Goal: Task Accomplishment & Management: Complete application form

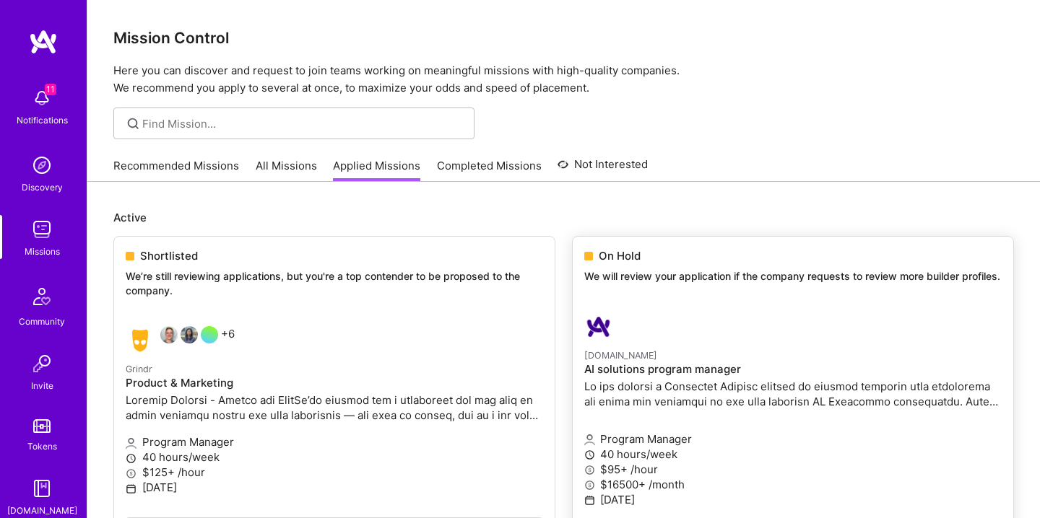
click at [632, 374] on h4 "AI solutions program manager" at bounding box center [792, 369] width 417 height 13
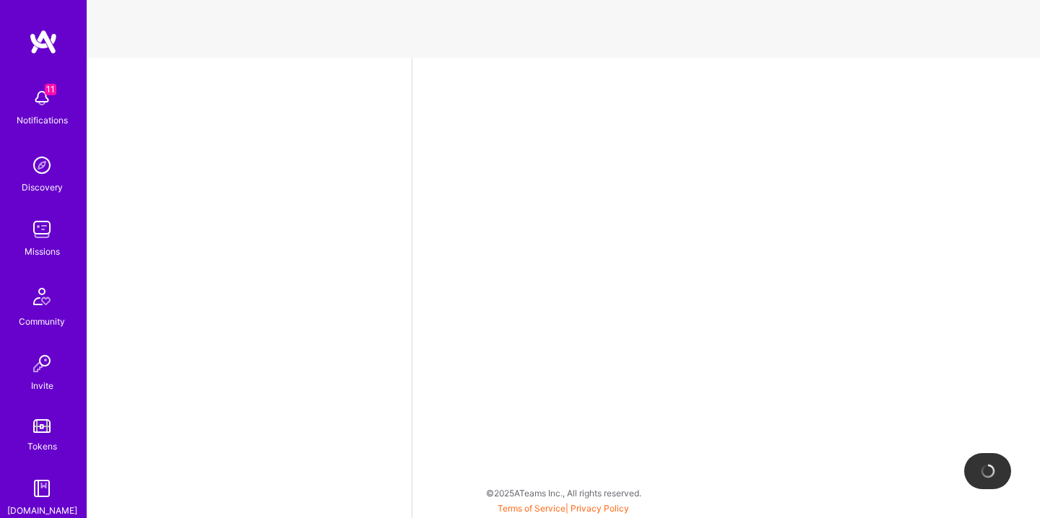
select select "US"
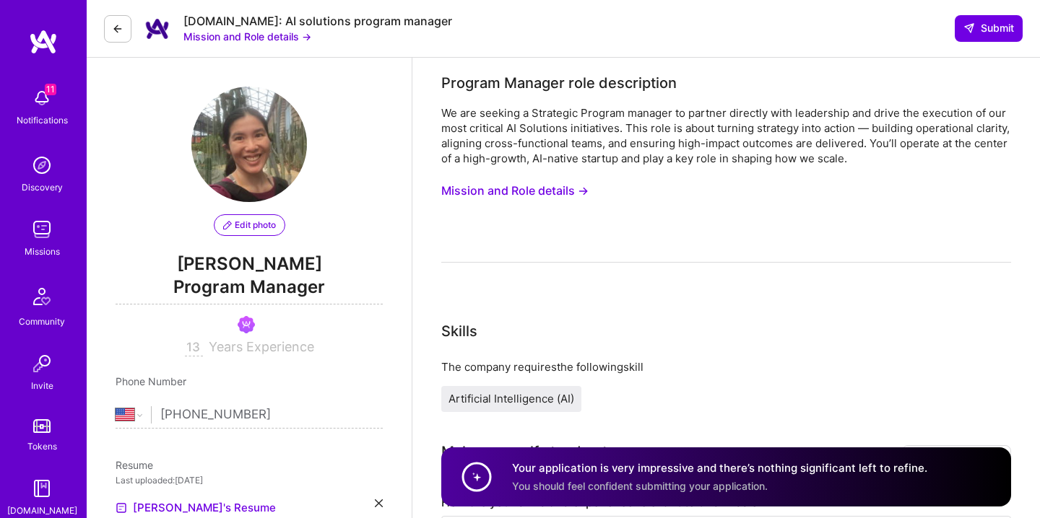
click at [530, 193] on button "Mission and Role details →" at bounding box center [514, 191] width 147 height 27
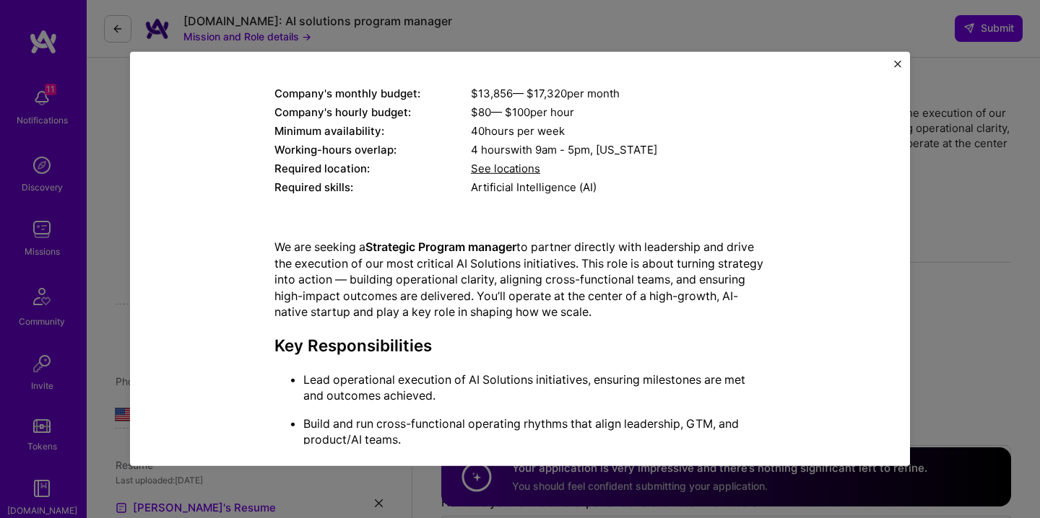
scroll to position [160, 0]
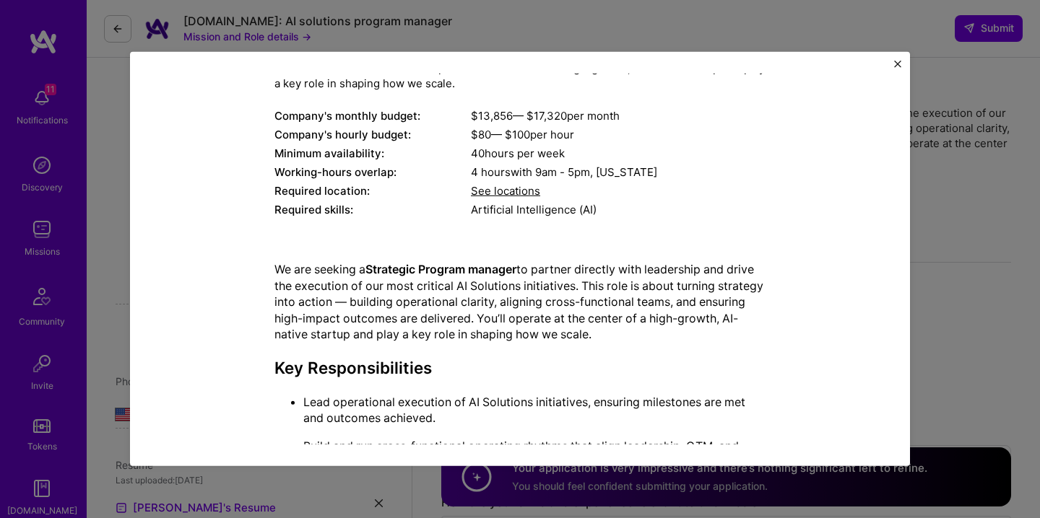
drag, startPoint x: 437, startPoint y: 385, endPoint x: 269, endPoint y: 260, distance: 210.5
copy div "Lo ips dolorsi a Consectet Adipisc elitsed do eiusmod temporin utla etdolorema …"
click at [964, 207] on div "Mission Description and Role Details Program Manager role description We are se…" at bounding box center [520, 259] width 1040 height 518
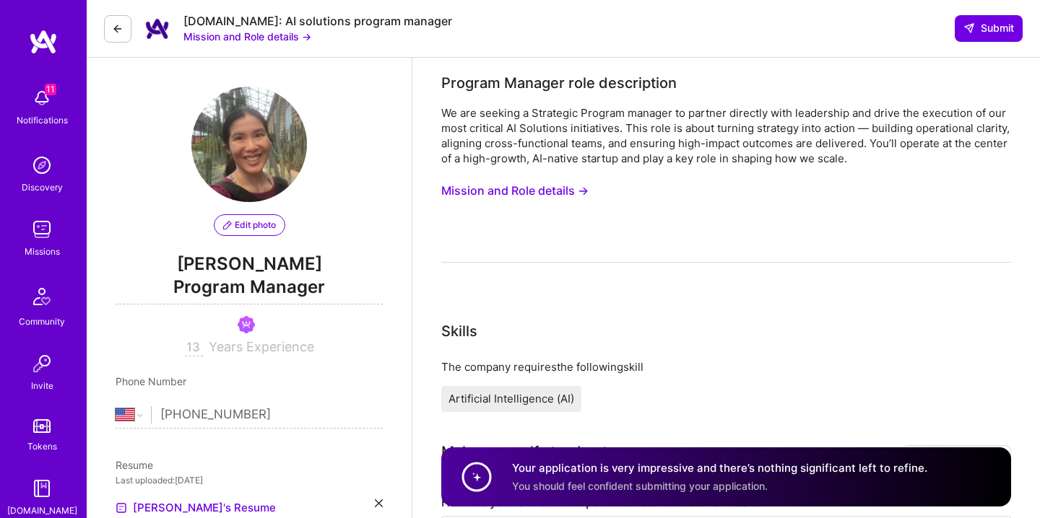
click at [552, 187] on button "Mission and Role details →" at bounding box center [514, 191] width 147 height 27
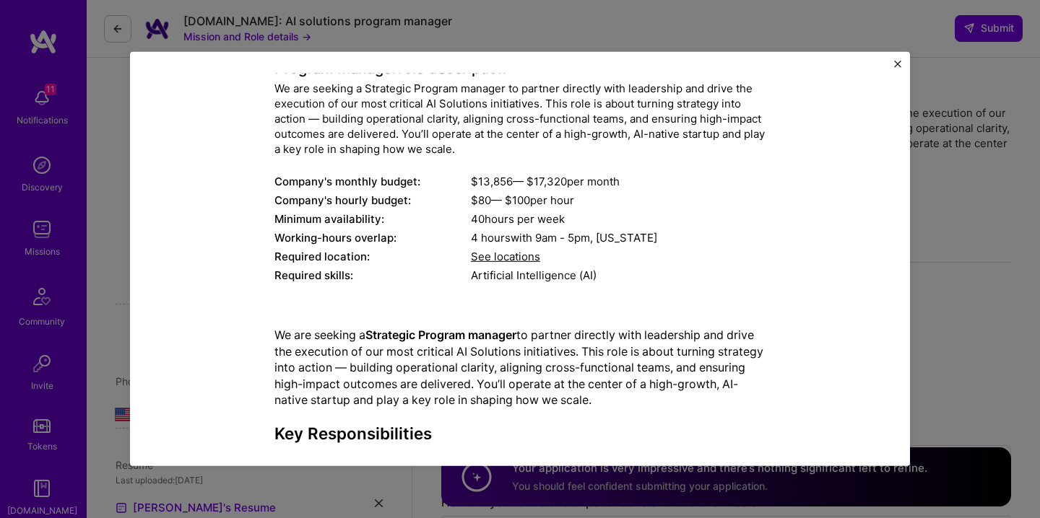
scroll to position [0, 0]
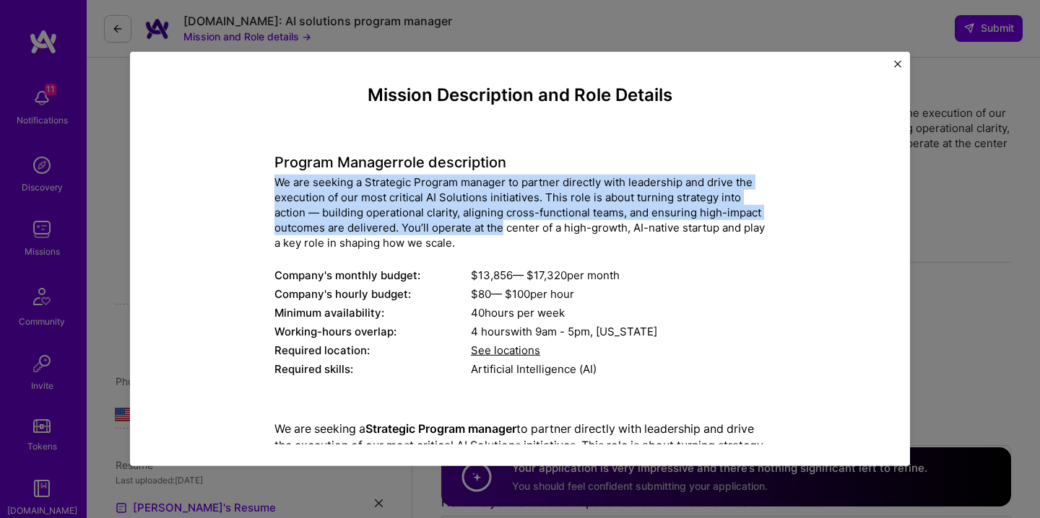
drag, startPoint x: 260, startPoint y: 184, endPoint x: 500, endPoint y: 235, distance: 245.6
copy div "We are seeking a Strategic Program manager to partner directly with leadership …"
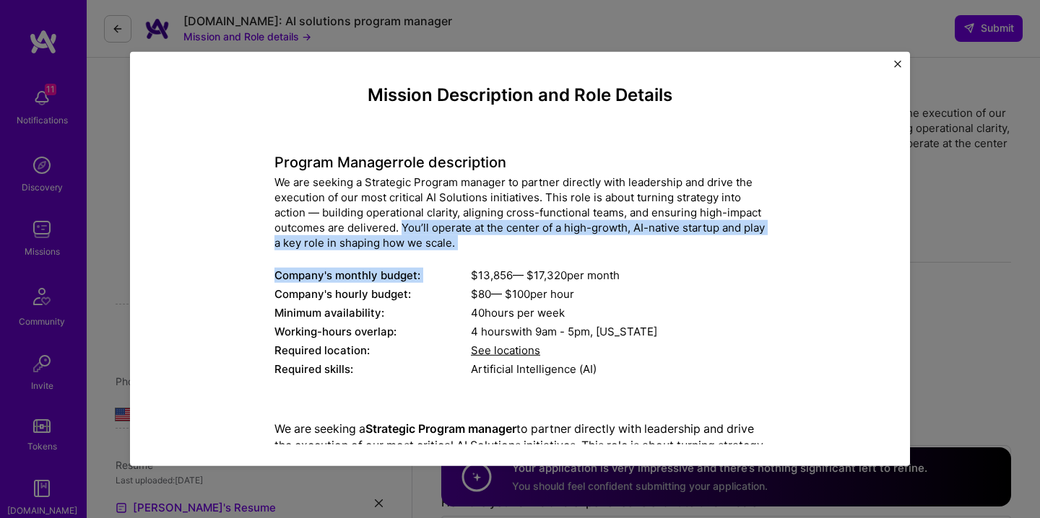
drag, startPoint x: 516, startPoint y: 254, endPoint x: 402, endPoint y: 228, distance: 117.0
click at [402, 228] on div "Program Manager role description We are seeking a Strategic Program manager to …" at bounding box center [519, 258] width 491 height 246
click at [402, 228] on div "We are seeking a Strategic Program manager to partner directly with leadership …" at bounding box center [519, 213] width 491 height 76
drag, startPoint x: 401, startPoint y: 227, endPoint x: 492, endPoint y: 239, distance: 92.4
click at [492, 239] on div "We are seeking a Strategic Program manager to partner directly with leadership …" at bounding box center [519, 213] width 491 height 76
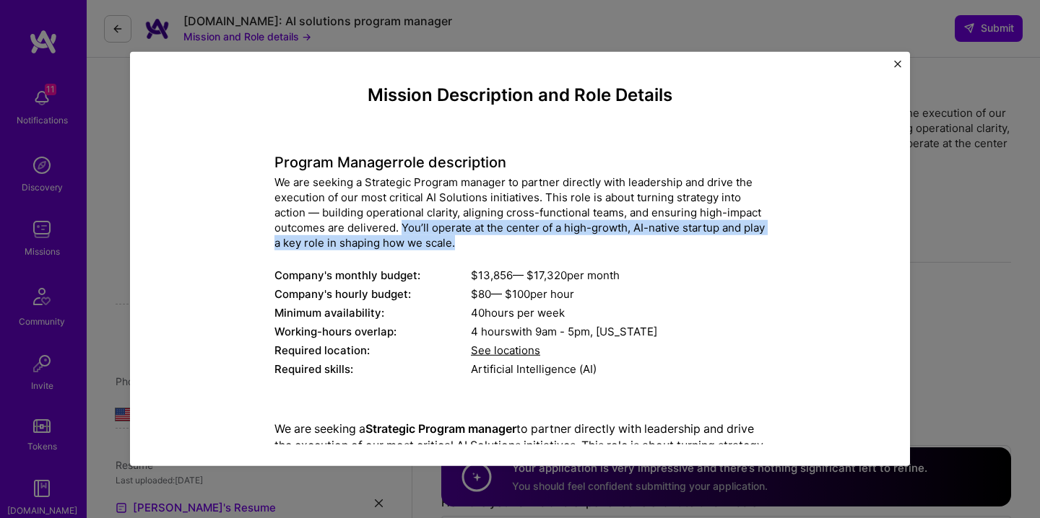
copy div "You’ll operate at the center of a high-growth, AI-native startup and play a key…"
click at [899, 61] on img "Close" at bounding box center [897, 64] width 7 height 7
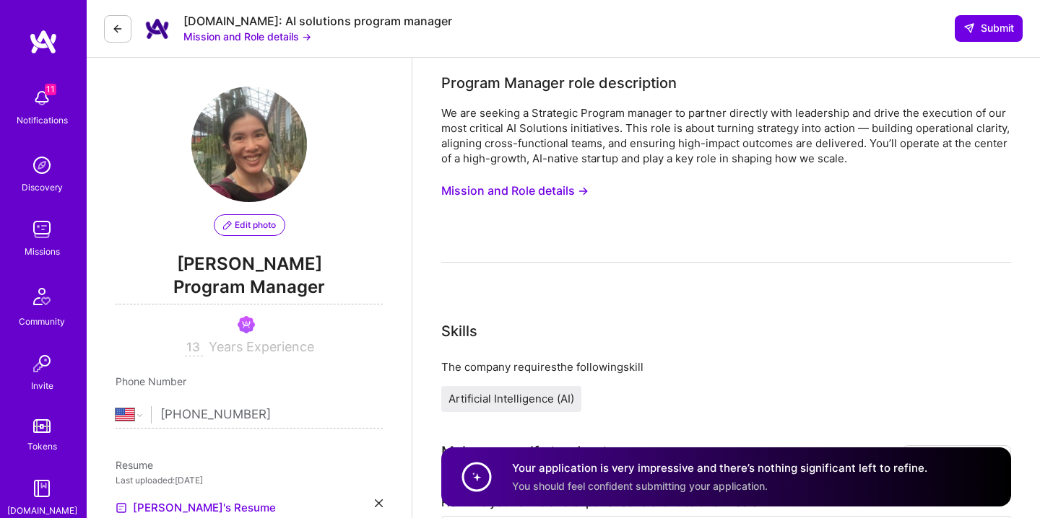
click at [578, 192] on button "Mission and Role details →" at bounding box center [514, 191] width 147 height 27
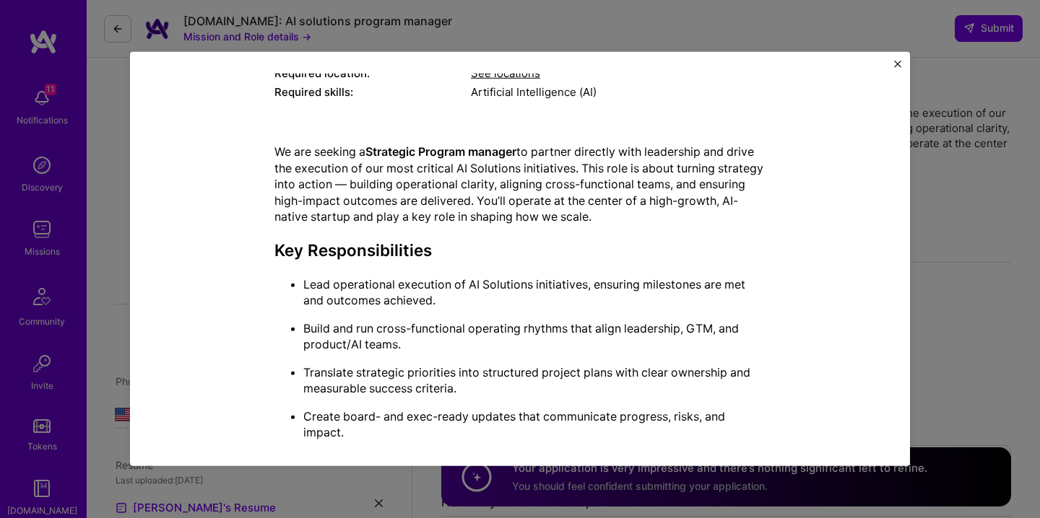
scroll to position [279, 0]
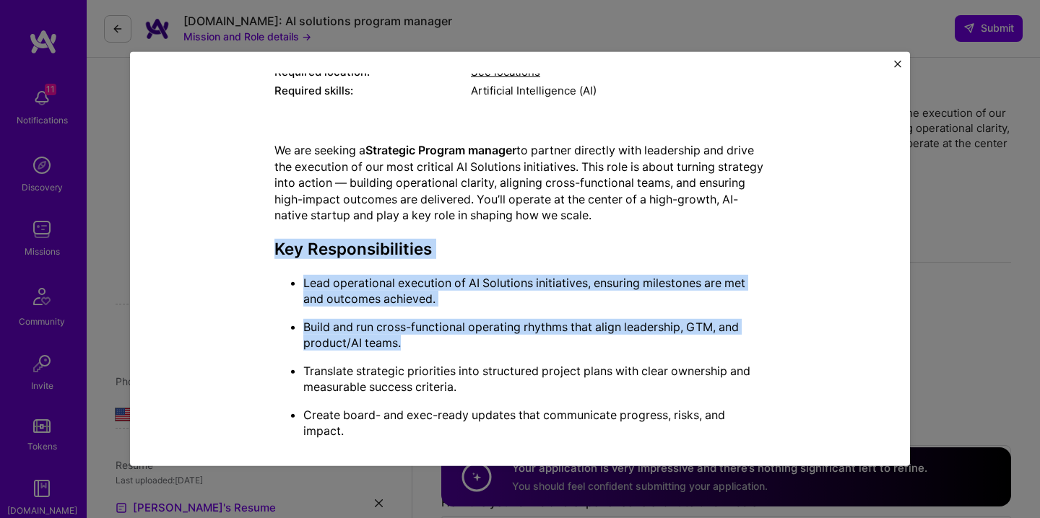
drag, startPoint x: 708, startPoint y: 228, endPoint x: 710, endPoint y: 343, distance: 114.8
click at [710, 343] on p "Build and run cross-functional operating rhythms that align leadership, GTM, an…" at bounding box center [534, 335] width 462 height 32
drag, startPoint x: 703, startPoint y: 356, endPoint x: 698, endPoint y: 261, distance: 94.7
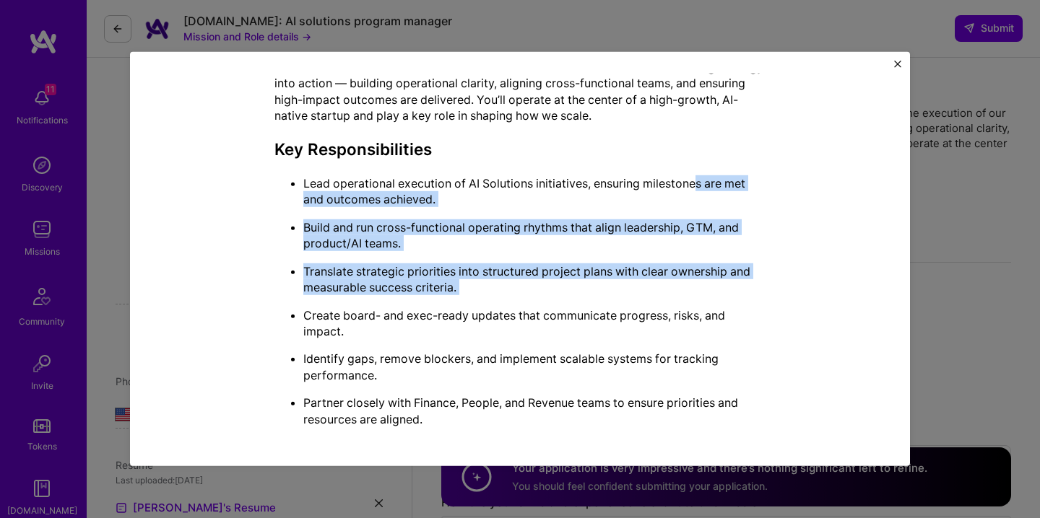
drag, startPoint x: 699, startPoint y: 179, endPoint x: 711, endPoint y: 300, distance: 121.2
click at [711, 300] on ul "Lead operational execution of AI Solutions initiatives, ensuring milestones are…" at bounding box center [519, 301] width 491 height 252
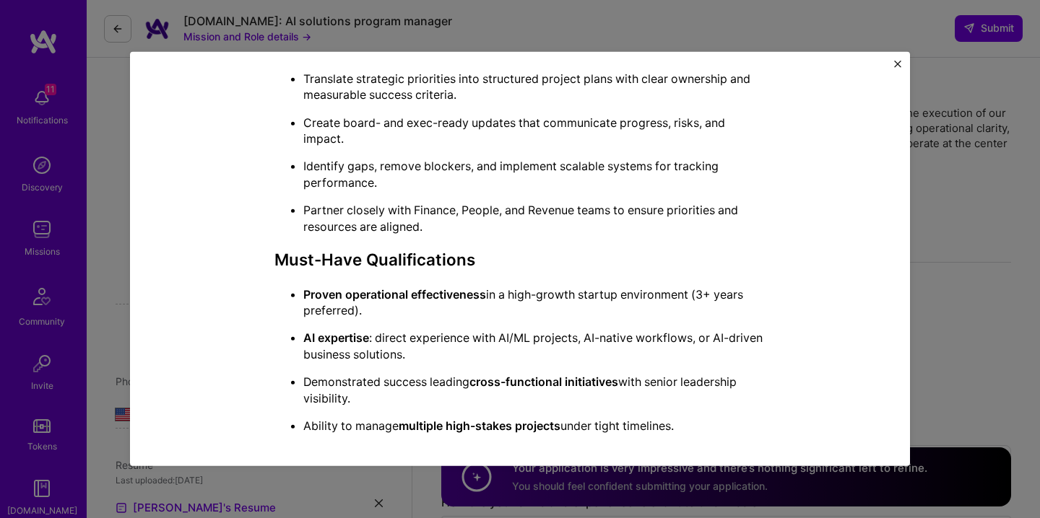
scroll to position [646, 0]
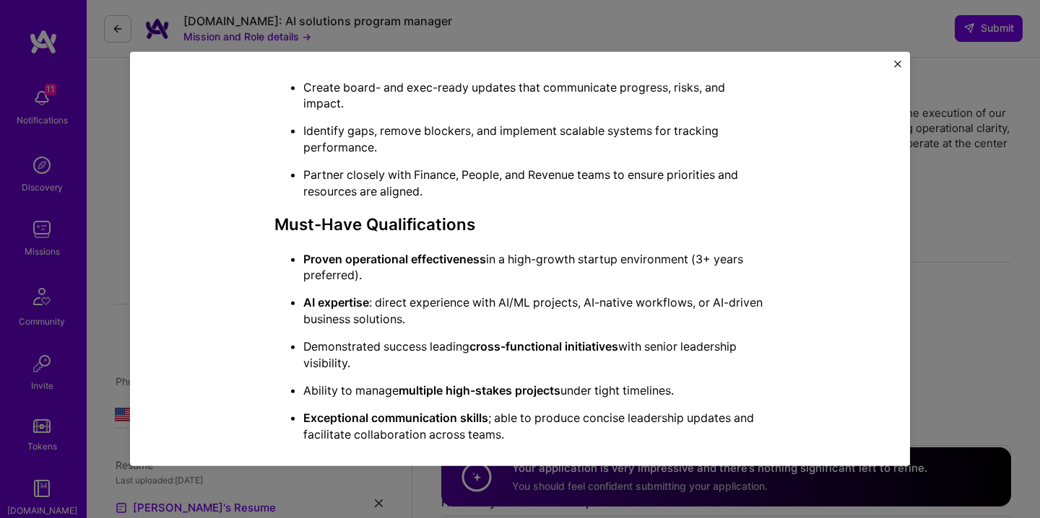
drag, startPoint x: 901, startPoint y: 58, endPoint x: 853, endPoint y: 110, distance: 70.5
click at [853, 110] on div "Mission Description and Role Details Program Manager role description We are se…" at bounding box center [520, 259] width 780 height 414
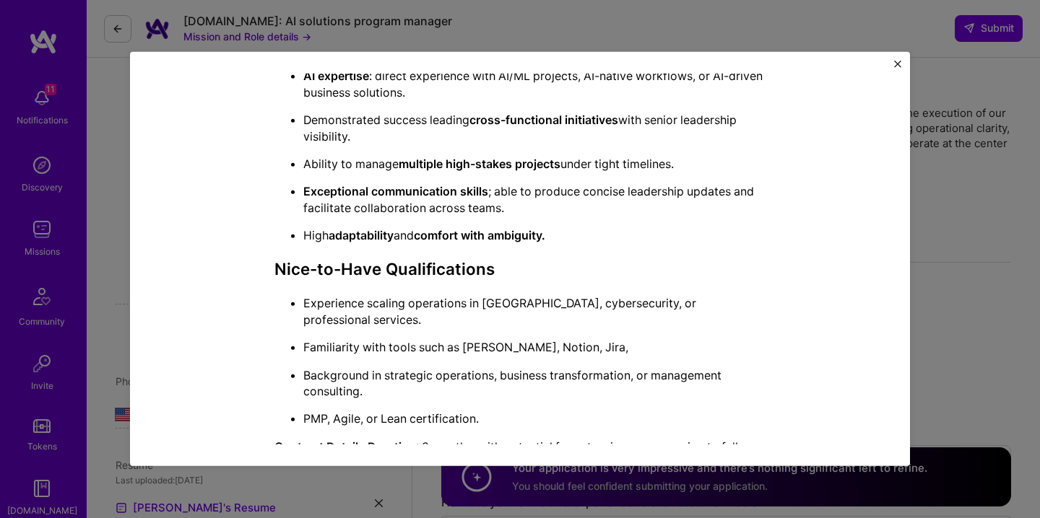
scroll to position [921, 0]
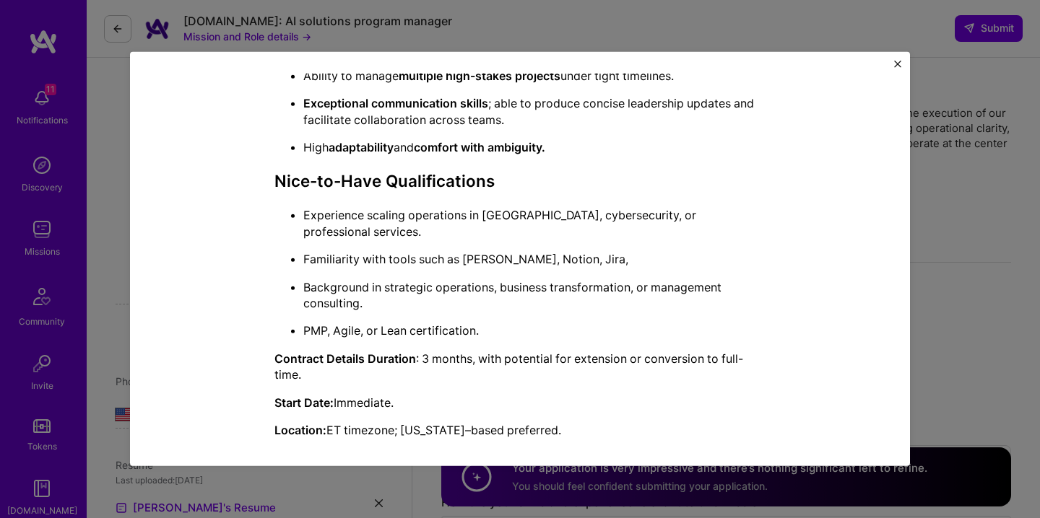
click at [939, 182] on div "Mission Description and Role Details Program Manager role description We are se…" at bounding box center [520, 259] width 1040 height 518
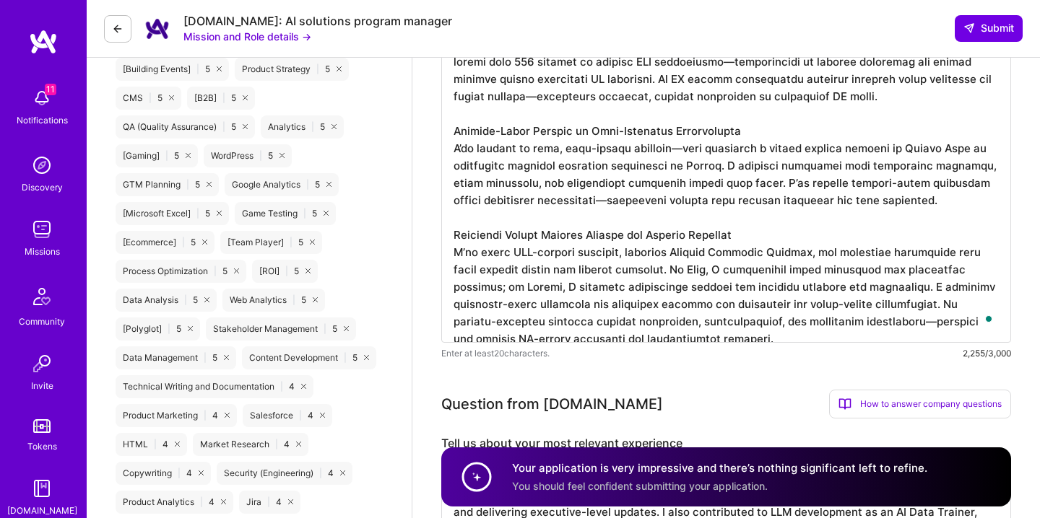
scroll to position [1, 0]
drag, startPoint x: 837, startPoint y: 217, endPoint x: 845, endPoint y: 327, distance: 110.7
click at [845, 327] on textarea "To enrich screen reader interactions, please activate Accessibility in Grammarl…" at bounding box center [726, 80] width 570 height 526
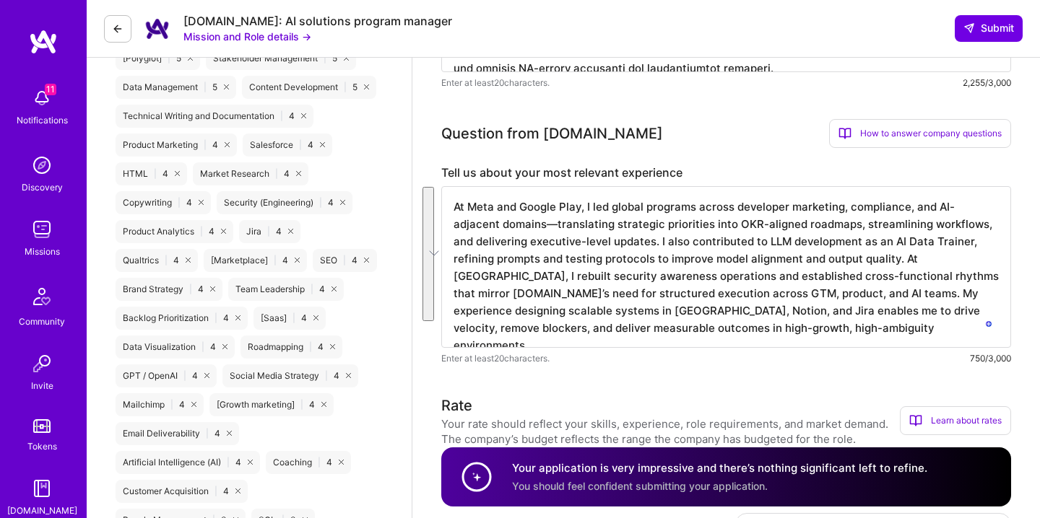
drag, startPoint x: 834, startPoint y: 211, endPoint x: 847, endPoint y: 335, distance: 124.8
click at [847, 335] on textarea "At Meta and Google Play, I led global programs across developer marketing, comp…" at bounding box center [726, 267] width 570 height 162
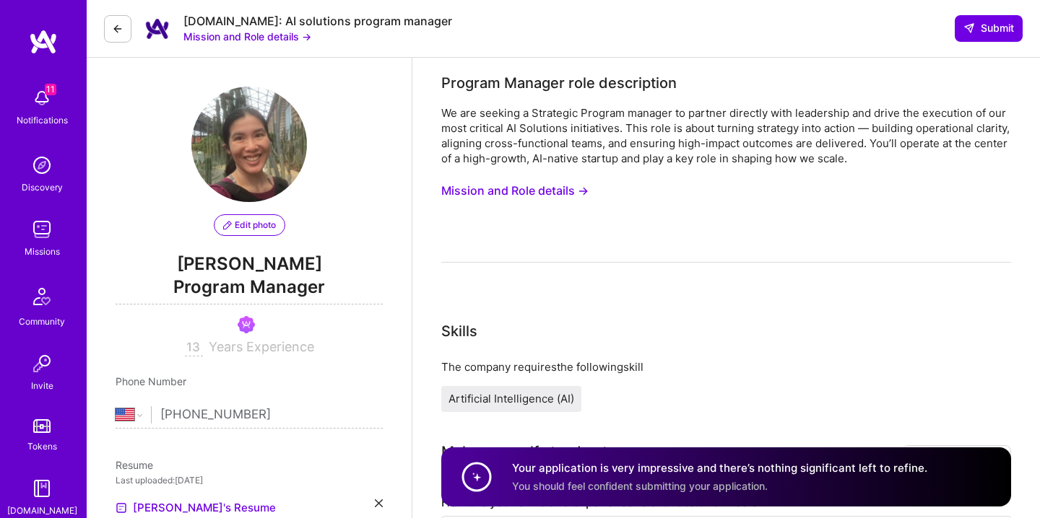
click at [507, 193] on button "Mission and Role details →" at bounding box center [514, 191] width 147 height 27
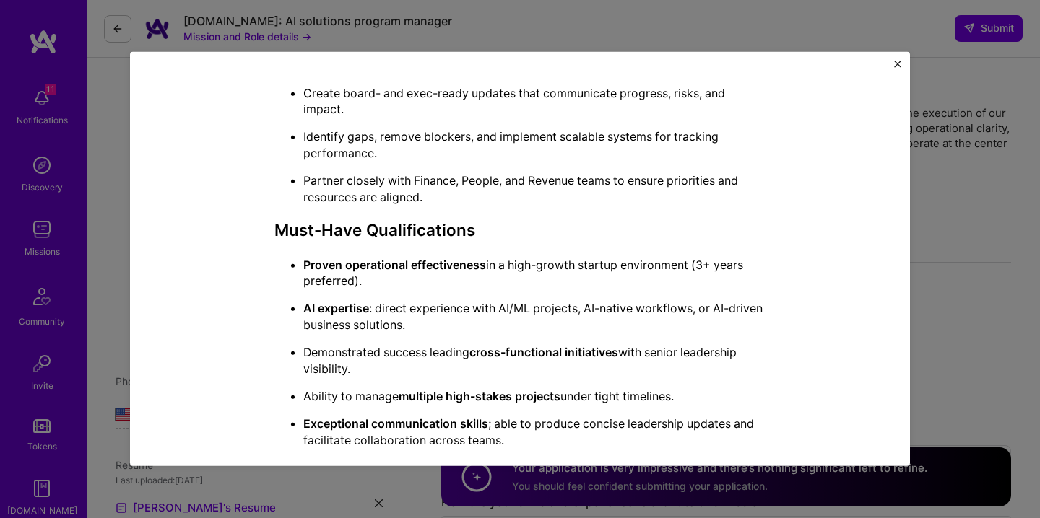
scroll to position [788, 0]
